Goal: Transaction & Acquisition: Book appointment/travel/reservation

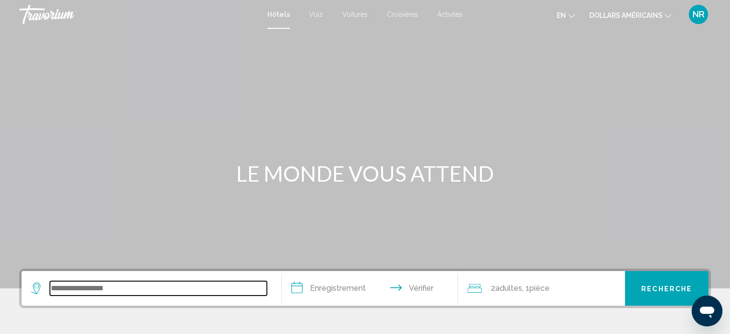
click at [102, 288] on input "Widget de recherche" at bounding box center [158, 288] width 217 height 14
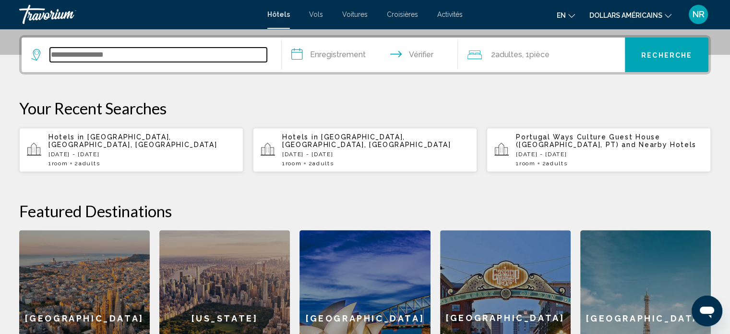
scroll to position [237, 0]
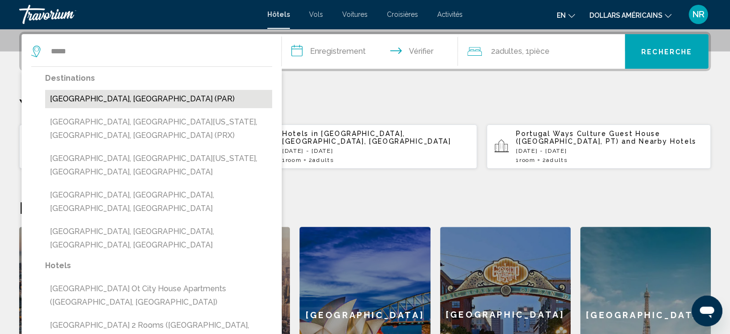
click at [91, 98] on button "[GEOGRAPHIC_DATA], [GEOGRAPHIC_DATA] (PAR)" at bounding box center [158, 99] width 227 height 18
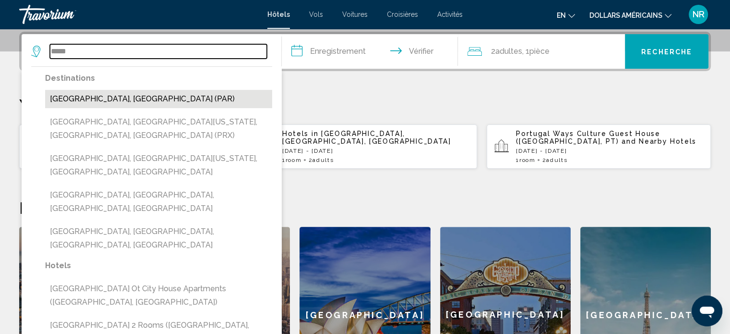
type input "**********"
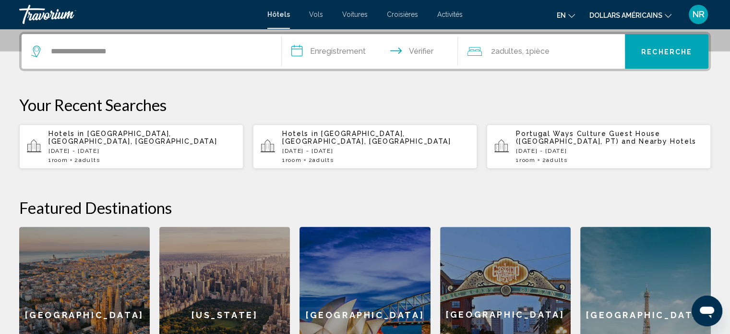
click at [346, 52] on input "**********" at bounding box center [372, 52] width 180 height 37
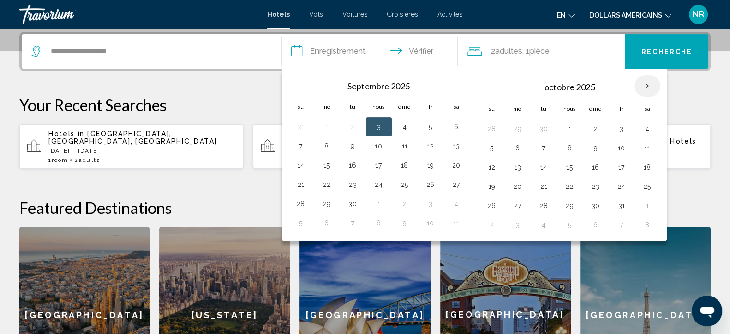
click at [647, 84] on th "Mois prochain" at bounding box center [647, 85] width 26 height 21
click at [570, 14] on icon "Changer de langue" at bounding box center [571, 15] width 7 height 7
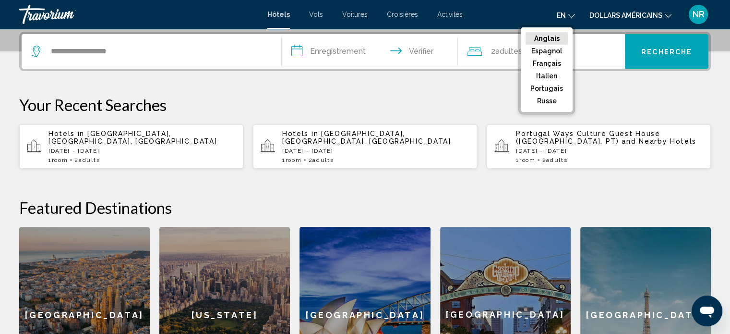
click at [556, 38] on font "Anglais" at bounding box center [546, 39] width 25 height 8
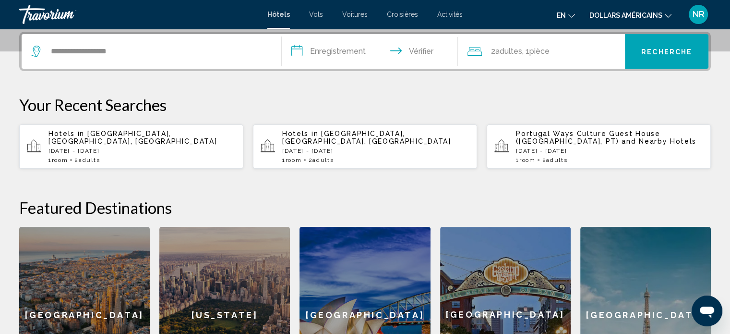
drag, startPoint x: 556, startPoint y: 38, endPoint x: 570, endPoint y: 11, distance: 30.9
click at [570, 11] on mat-icon "Changer de langue" at bounding box center [571, 14] width 7 height 7
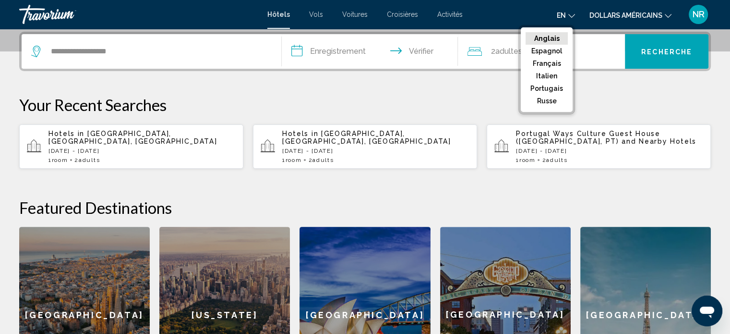
click at [548, 38] on font "Anglais" at bounding box center [546, 39] width 25 height 8
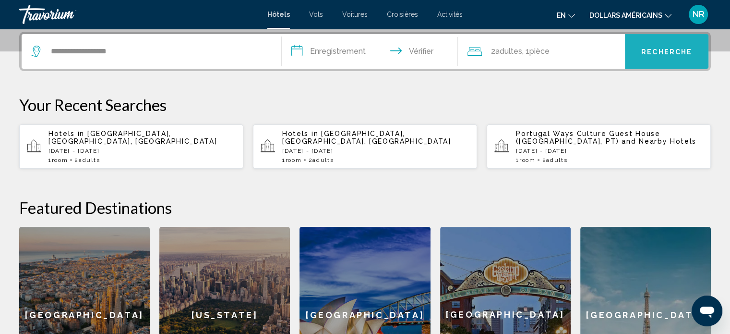
click at [661, 49] on font "Recherche" at bounding box center [666, 52] width 51 height 8
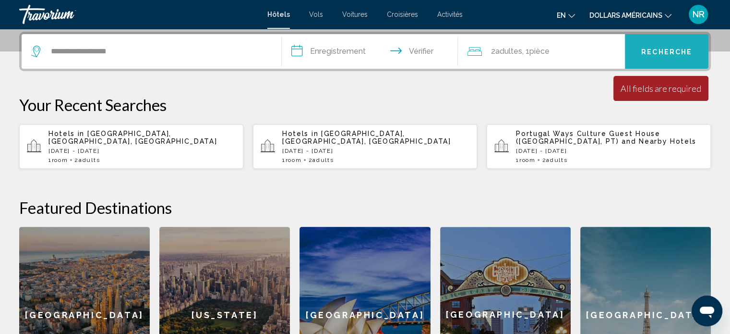
click at [661, 49] on font "Recherche" at bounding box center [666, 52] width 51 height 8
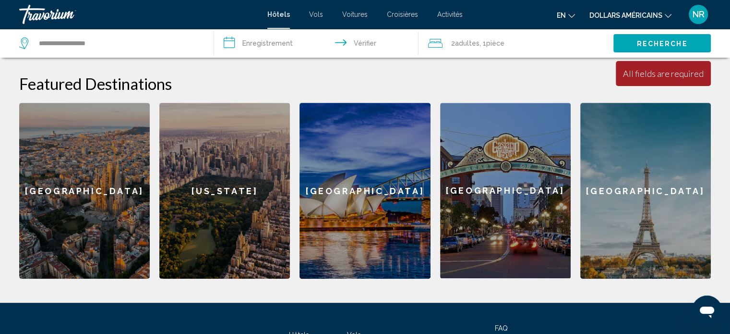
scroll to position [364, 0]
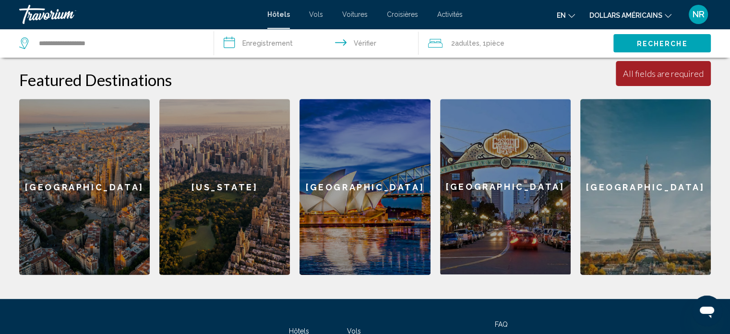
click at [654, 188] on div "[GEOGRAPHIC_DATA]" at bounding box center [645, 187] width 131 height 176
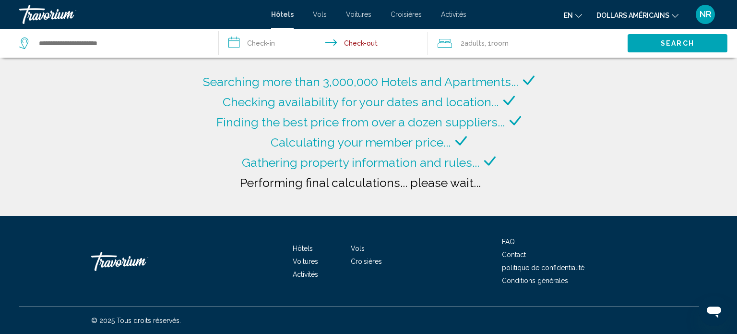
type input "**********"
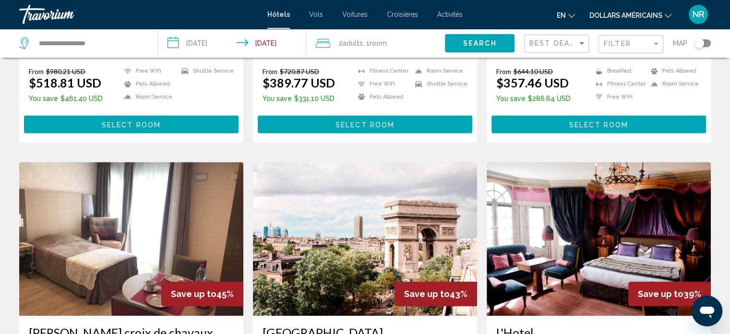
scroll to position [1036, 0]
